Goal: Use online tool/utility: Utilize a website feature to perform a specific function

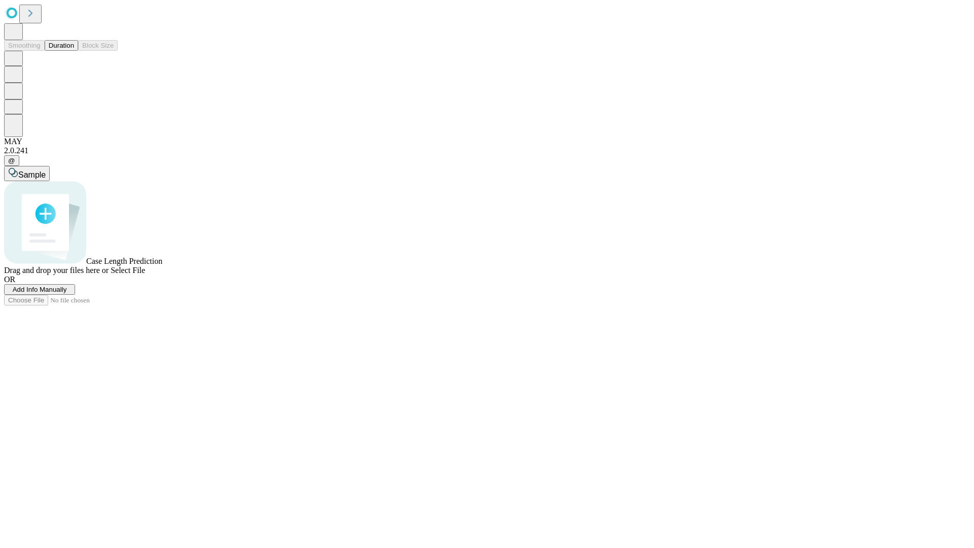
click at [145, 274] on span "Select File" at bounding box center [128, 270] width 34 height 9
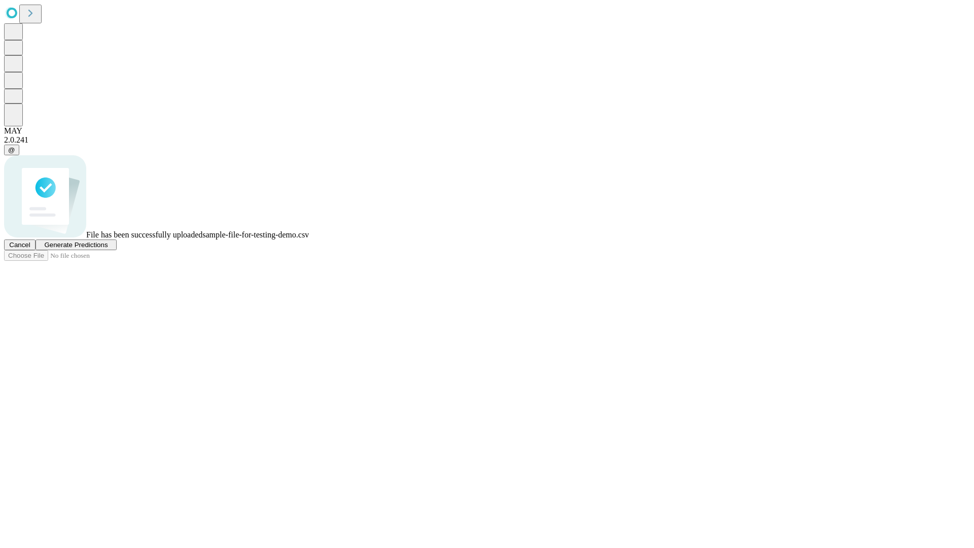
click at [108, 248] on span "Generate Predictions" at bounding box center [75, 245] width 63 height 8
